Goal: Task Accomplishment & Management: Use online tool/utility

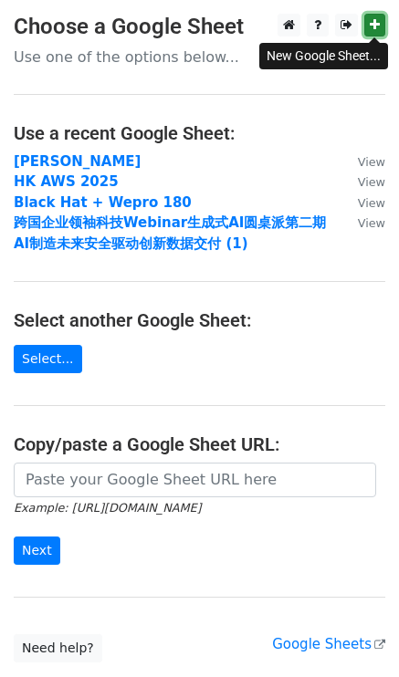
click at [380, 30] on link at bounding box center [374, 25] width 21 height 23
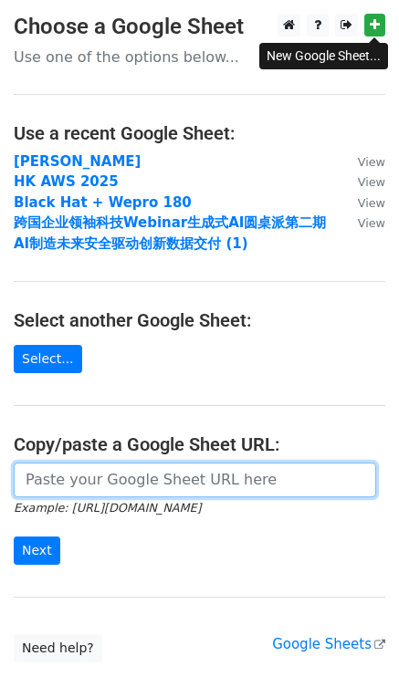
click at [86, 475] on input "url" at bounding box center [195, 480] width 362 height 35
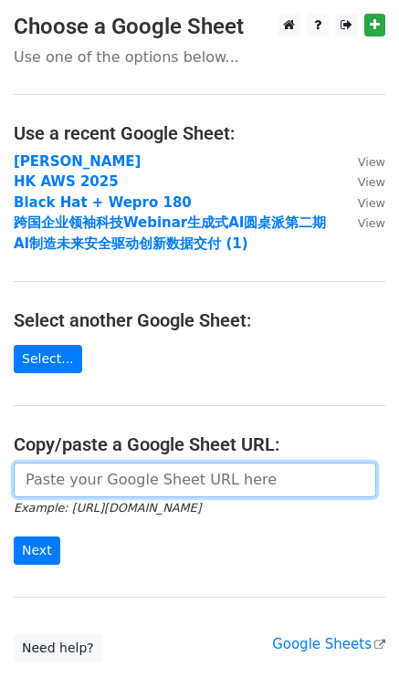
paste input "[URL][DOMAIN_NAME]"
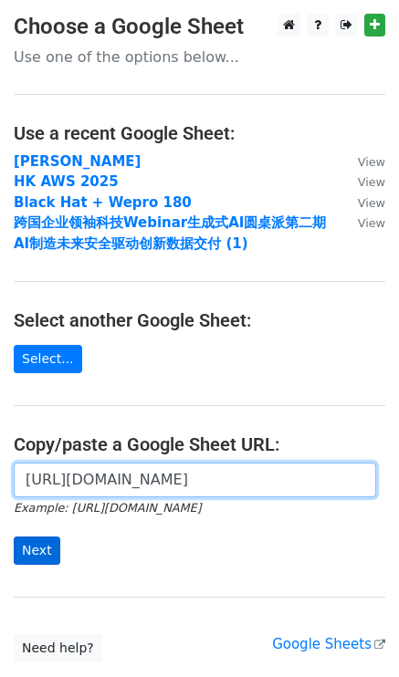
type input "[URL][DOMAIN_NAME]"
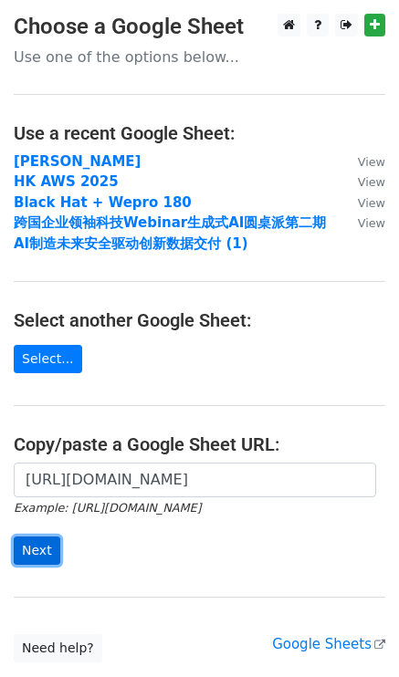
click at [47, 548] on input "Next" at bounding box center [37, 551] width 47 height 28
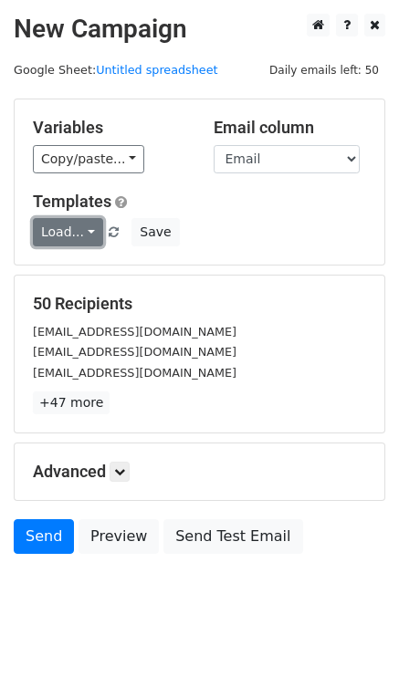
click at [73, 218] on link "Load..." at bounding box center [68, 232] width 70 height 28
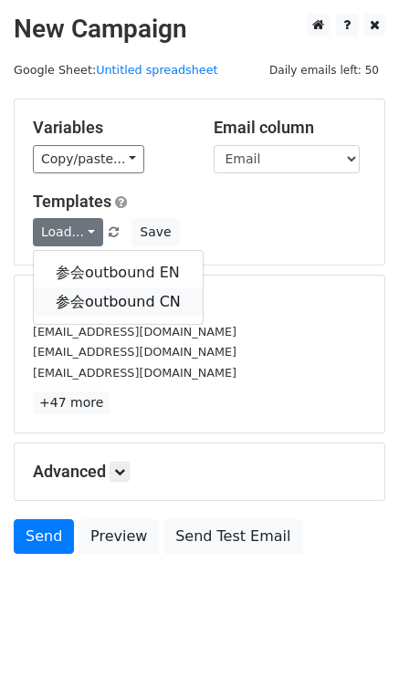
click at [87, 303] on link "参会outbound CN" at bounding box center [118, 301] width 169 height 29
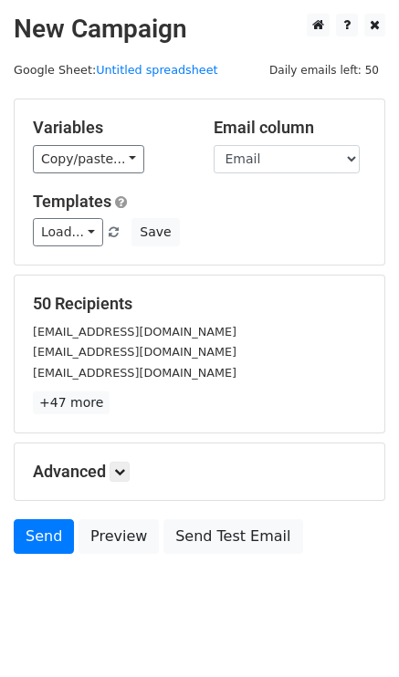
click at [116, 182] on div "Variables Copy/paste... {{Email}} {{Last name}} Email column Email Last name Te…" at bounding box center [200, 181] width 370 height 165
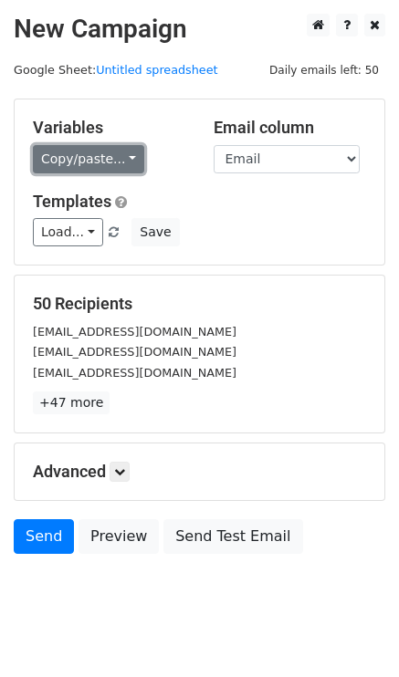
click at [115, 170] on link "Copy/paste..." at bounding box center [88, 159] width 111 height 28
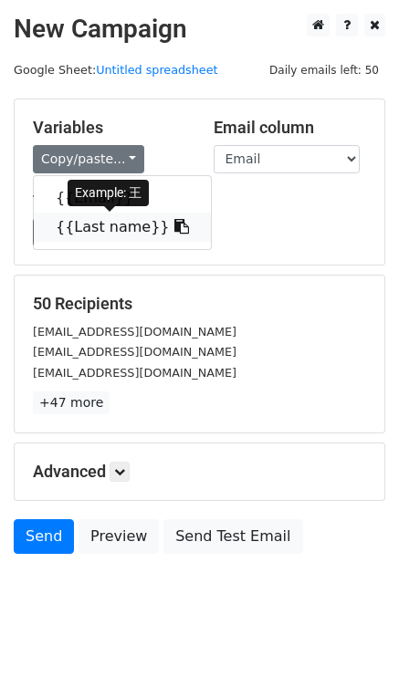
click at [114, 218] on link "{{Last name}}" at bounding box center [122, 227] width 177 height 29
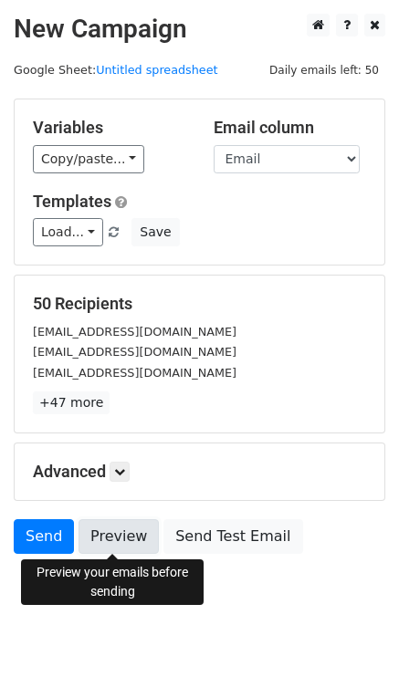
click at [104, 537] on link "Preview" at bounding box center [118, 536] width 80 height 35
